Goal: Complete application form

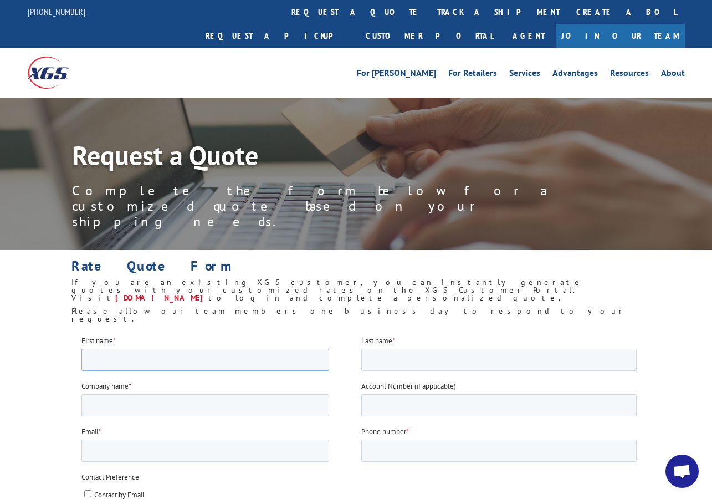
click at [91, 356] on input "First name *" at bounding box center [205, 359] width 248 height 22
type input "Tina"
click at [424, 366] on input "Last name *" at bounding box center [498, 359] width 275 height 22
type input "Neri"
click at [181, 402] on input "Company name *" at bounding box center [205, 404] width 248 height 22
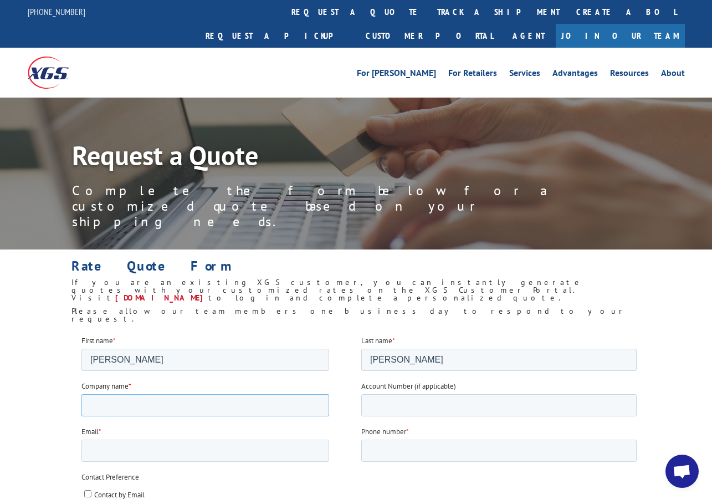
type input "Michael Surface Solutions Inc."
click at [178, 458] on input "Email *" at bounding box center [205, 450] width 248 height 22
type input "po@michaelsurfacesolutions.com"
click at [460, 442] on input "Phone number *" at bounding box center [498, 450] width 275 height 22
type input "16616880088"
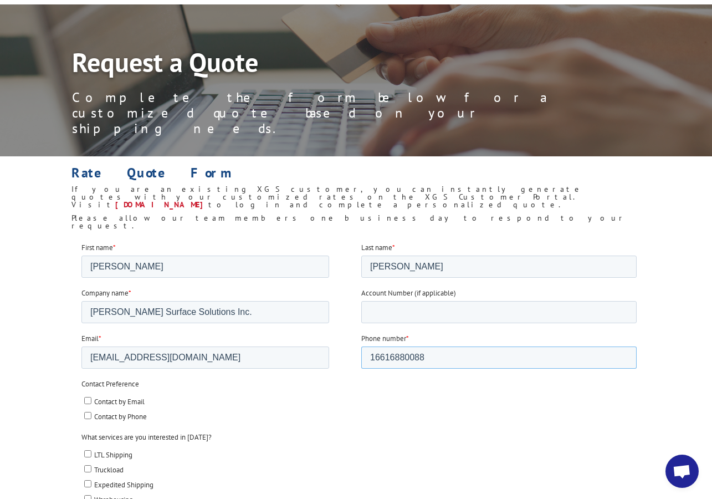
scroll to position [111, 0]
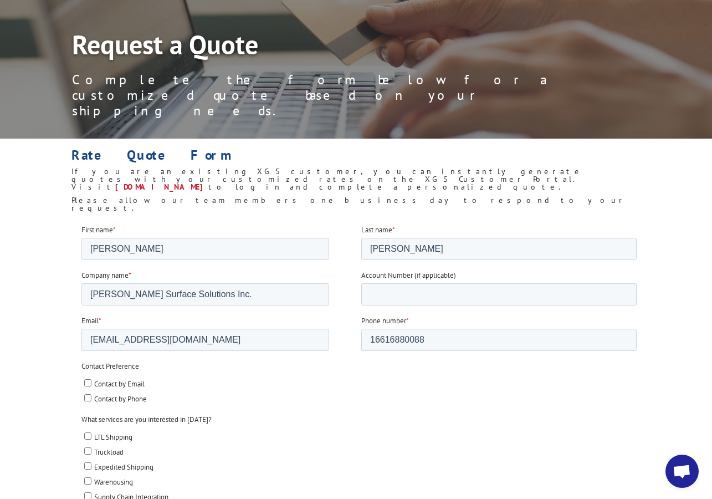
click at [85, 382] on input "Contact by Email" at bounding box center [87, 381] width 7 height 7
checkbox input "true"
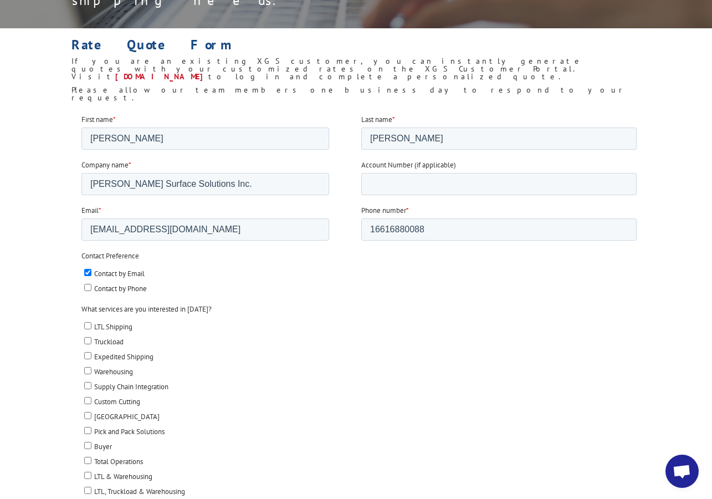
scroll to position [222, 0]
click at [87, 324] on input "LTL Shipping" at bounding box center [87, 324] width 7 height 7
checkbox input "true"
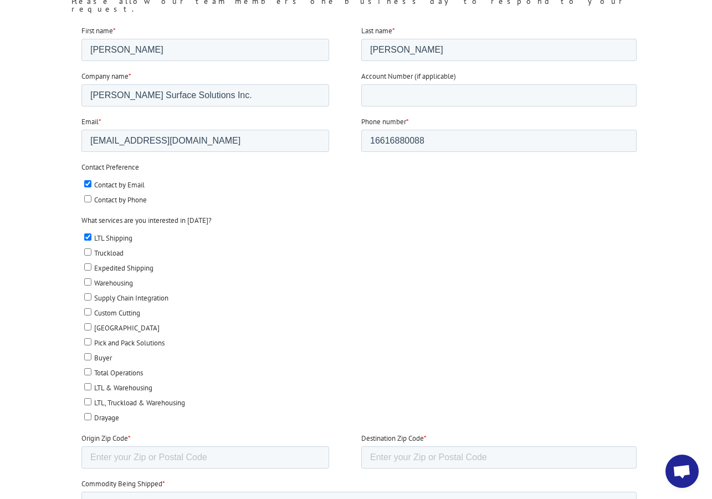
scroll to position [332, 0]
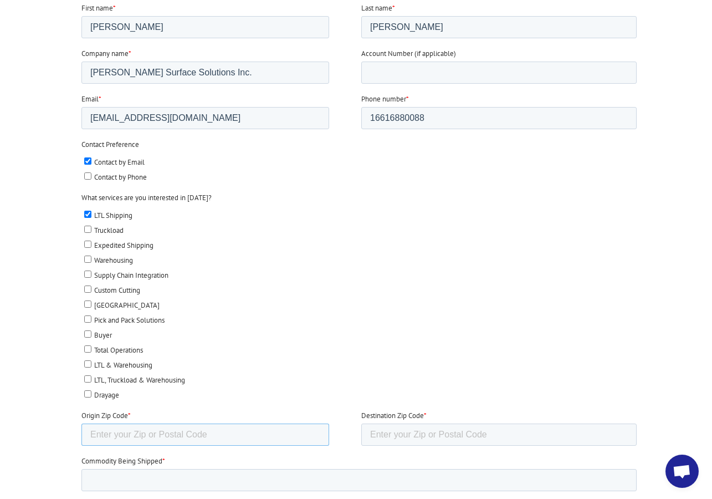
click at [133, 437] on input "Origin Zip Code *" at bounding box center [205, 434] width 248 height 22
type input "93313"
click at [435, 428] on input "Destination Zip Code *" at bounding box center [498, 434] width 275 height 22
paste input "08079"
type input "08079"
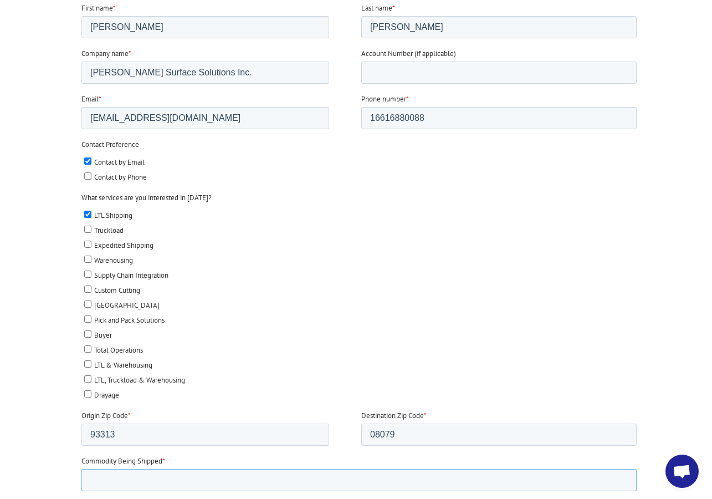
click at [141, 479] on input "Commodity Being Shipped *" at bounding box center [358, 479] width 555 height 22
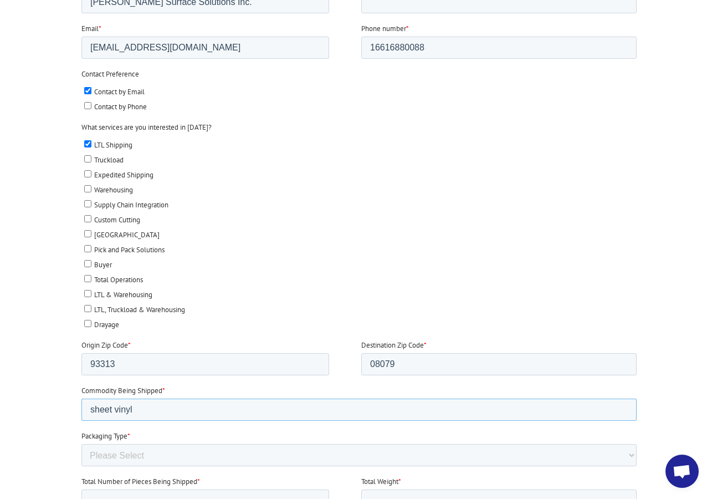
scroll to position [443, 0]
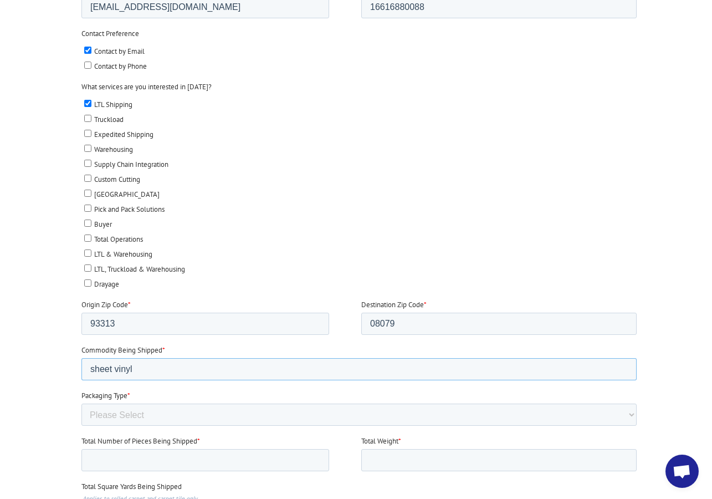
type input "sheet vinyl"
click at [129, 415] on select "Please Select Rolled Goods Palletized" at bounding box center [358, 414] width 555 height 22
select select "Rolled Carpet"
click at [81, 426] on select "Please Select Rolled Goods Palletized" at bounding box center [358, 414] width 555 height 22
click at [156, 456] on input "Total Number of Pieces Being Shipped *" at bounding box center [205, 460] width 248 height 22
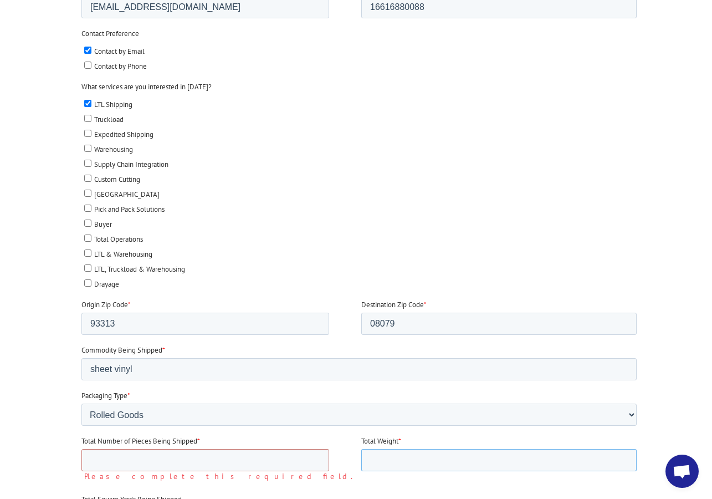
click at [393, 465] on input "Total Weight *" at bounding box center [498, 460] width 275 height 22
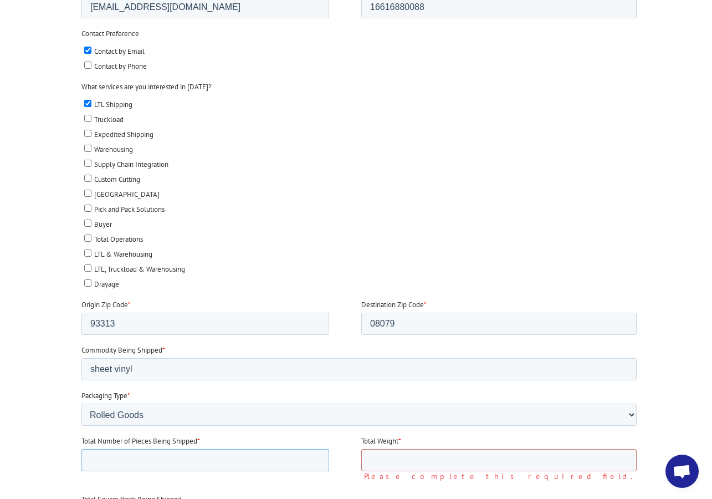
click at [251, 458] on input "Total Number of Pieces Being Shipped *" at bounding box center [205, 460] width 248 height 22
click at [233, 466] on input "Total Number of Pieces Being Shipped *" at bounding box center [205, 460] width 248 height 22
type input "1"
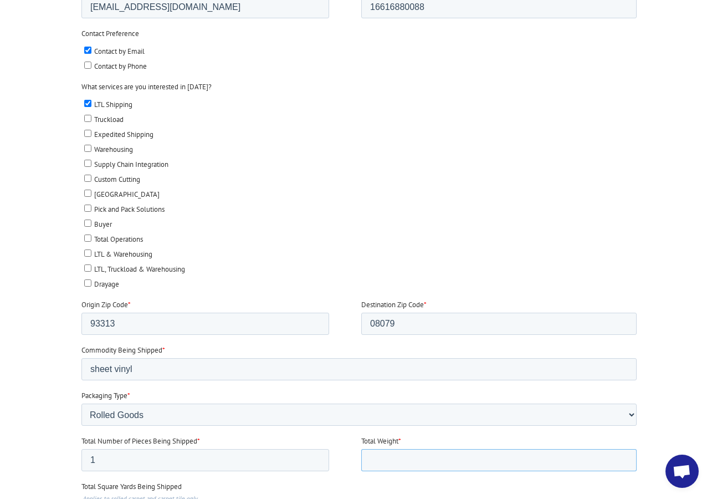
click at [367, 455] on input "Total Weight *" at bounding box center [498, 460] width 275 height 22
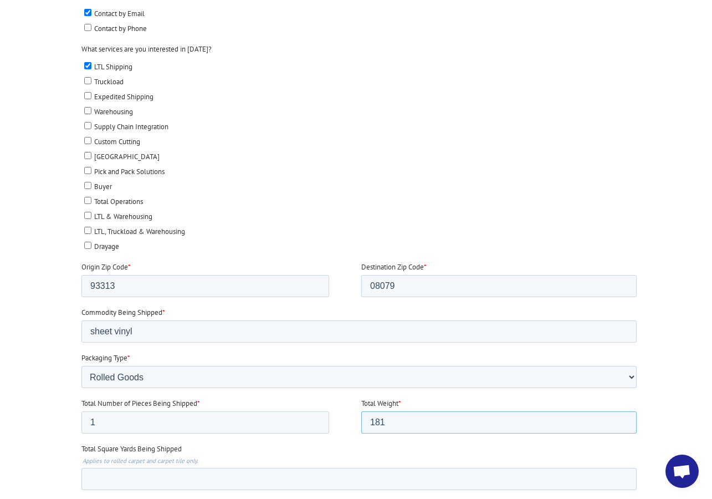
scroll to position [499, 0]
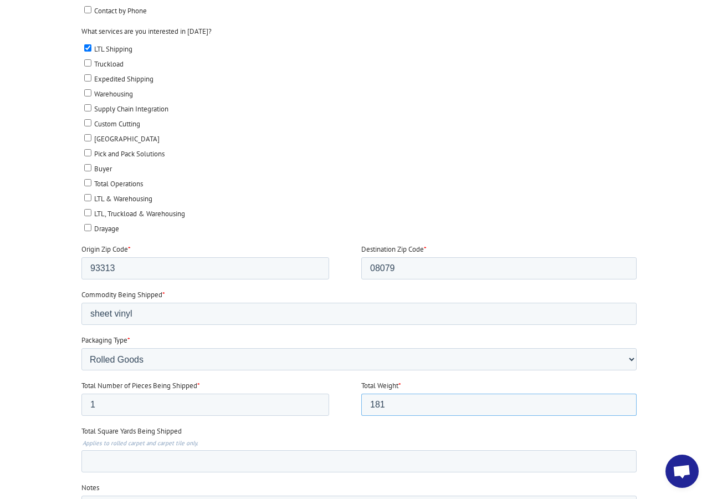
type input "181"
click at [147, 460] on input "Total Square Yards Being Shipped" at bounding box center [358, 461] width 555 height 22
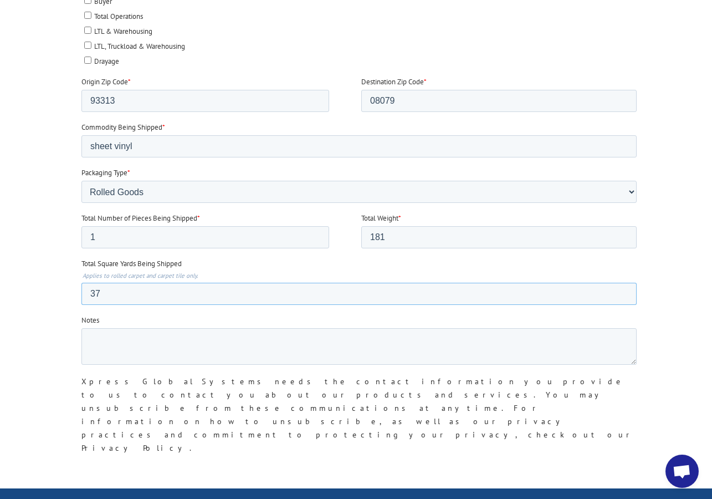
scroll to position [720, 0]
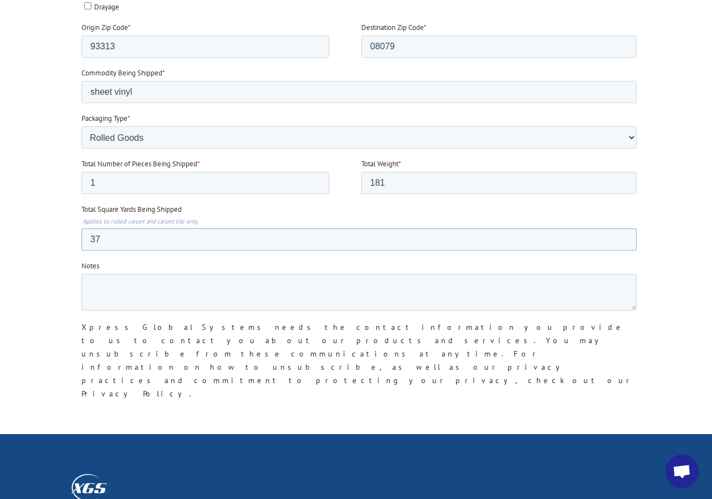
type input "37"
click at [109, 421] on input "Submit" at bounding box center [104, 431] width 47 height 21
